Goal: Information Seeking & Learning: Learn about a topic

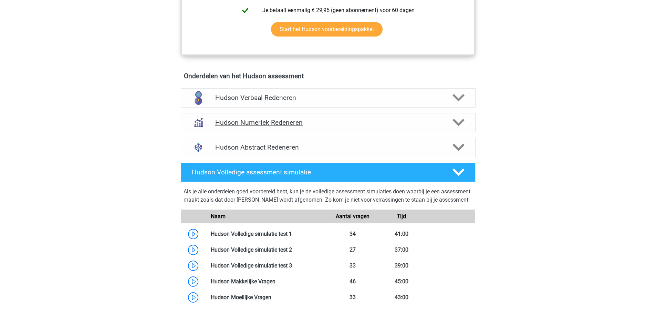
scroll to position [379, 0]
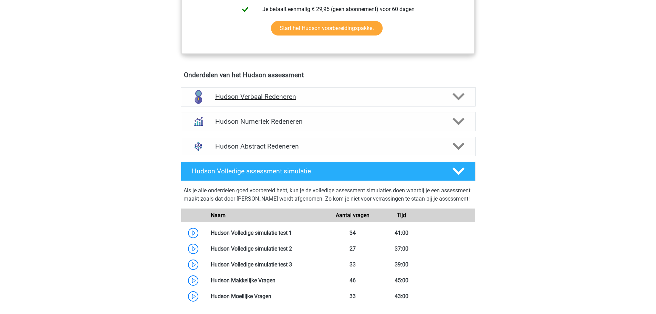
click at [318, 96] on h4 "Hudson Verbaal Redeneren" at bounding box center [328, 97] width 226 height 8
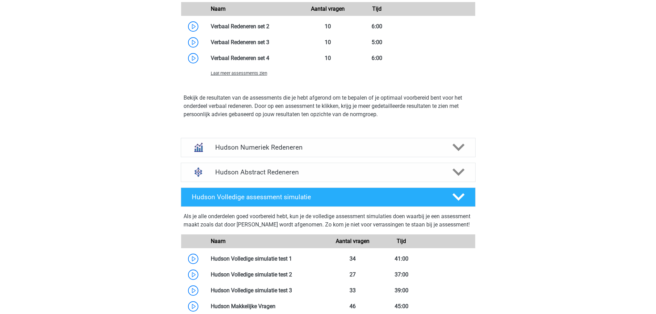
scroll to position [826, 0]
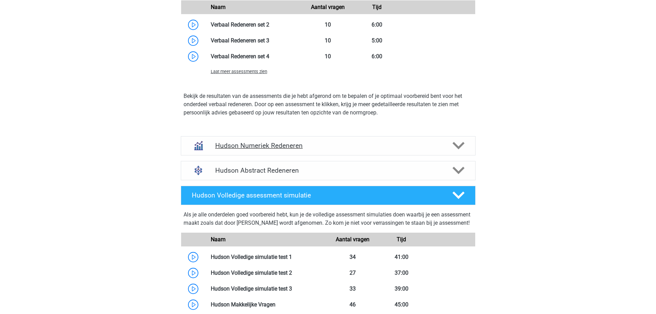
click at [275, 146] on h4 "Hudson Numeriek Redeneren" at bounding box center [328, 146] width 226 height 8
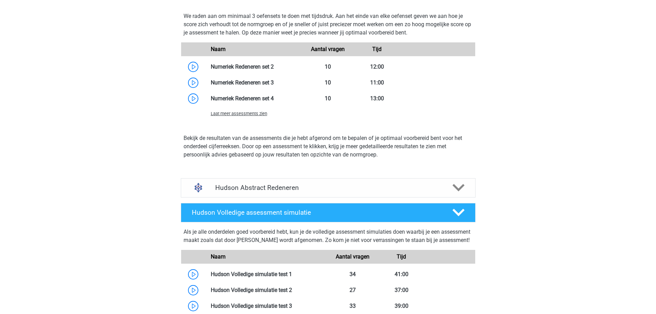
scroll to position [1102, 0]
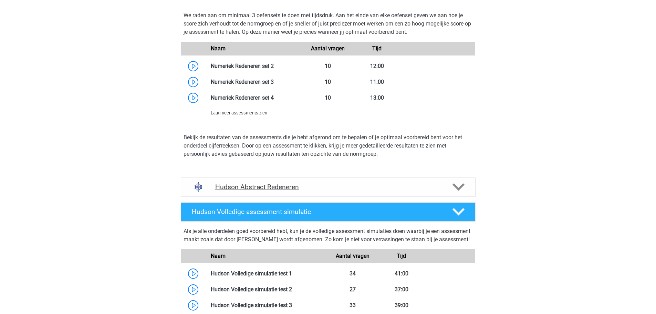
click at [226, 184] on h4 "Hudson Abstract Redeneren" at bounding box center [328, 187] width 226 height 8
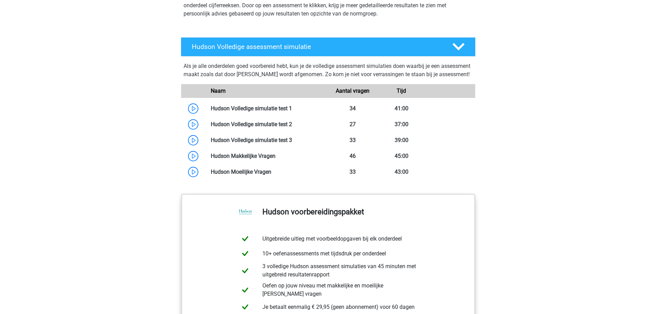
scroll to position [1520, 0]
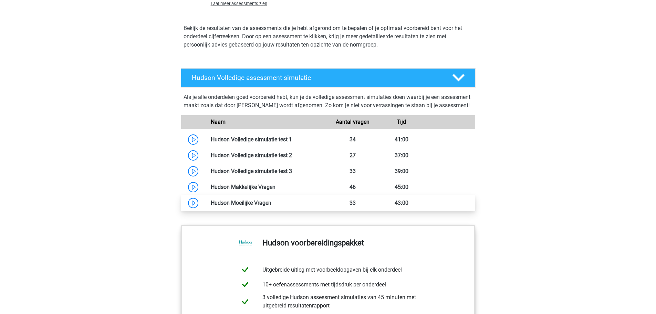
click at [271, 206] on link at bounding box center [271, 202] width 0 height 7
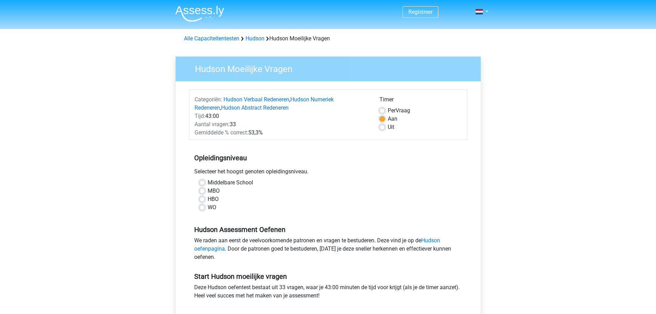
click at [208, 192] on label "MBO" at bounding box center [214, 191] width 12 height 8
click at [202, 192] on input "MBO" at bounding box center [202, 190] width 6 height 7
radio input "true"
click at [381, 131] on div "Uit" at bounding box center [420, 127] width 82 height 8
click at [388, 129] on label "Uit" at bounding box center [391, 127] width 7 height 8
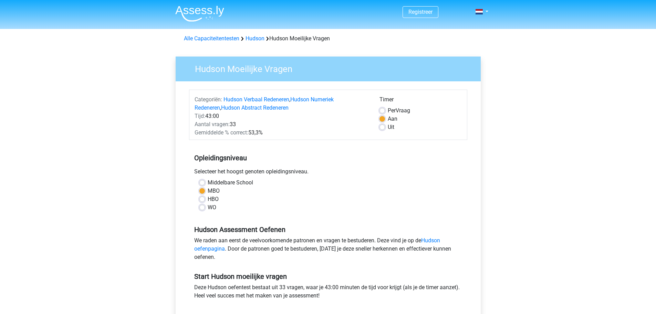
click at [381, 129] on input "Uit" at bounding box center [382, 126] width 6 height 7
radio input "true"
click at [388, 110] on label "Per Vraag" at bounding box center [399, 110] width 22 height 8
click at [382, 110] on input "Per Vraag" at bounding box center [382, 109] width 6 height 7
radio input "true"
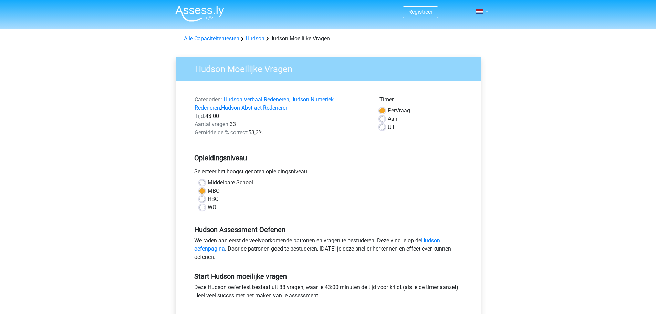
click at [388, 117] on label "Aan" at bounding box center [393, 119] width 10 height 8
click at [383, 117] on input "Aan" at bounding box center [382, 118] width 6 height 7
radio input "true"
